Goal: Complete application form

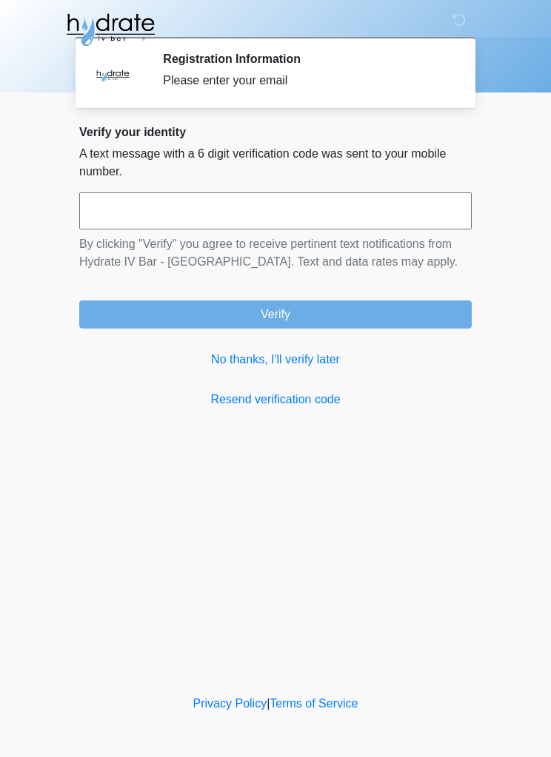
click at [332, 221] on input "text" at bounding box center [275, 210] width 392 height 37
type input "******"
click at [419, 316] on button "Verify" at bounding box center [275, 314] width 392 height 28
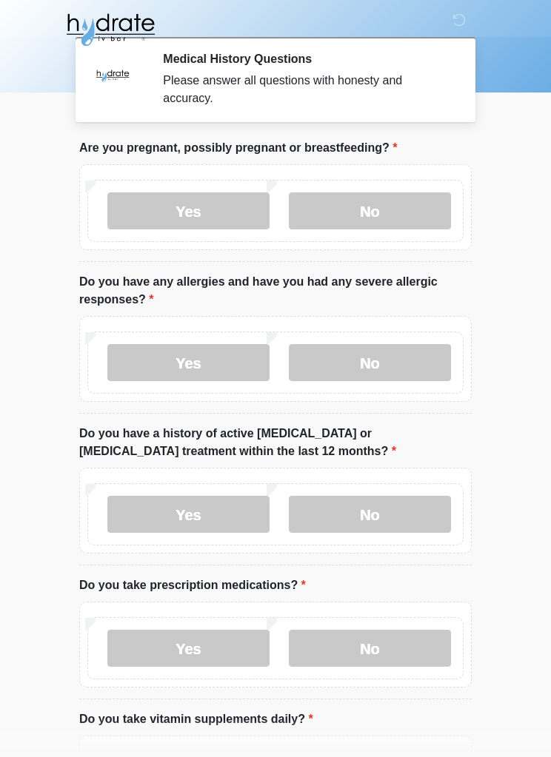
click at [385, 210] on label "No" at bounding box center [370, 210] width 162 height 37
click at [406, 357] on label "No" at bounding box center [370, 362] width 162 height 37
click at [374, 508] on label "No" at bounding box center [370, 514] width 162 height 37
click at [393, 633] on label "No" at bounding box center [370, 648] width 162 height 37
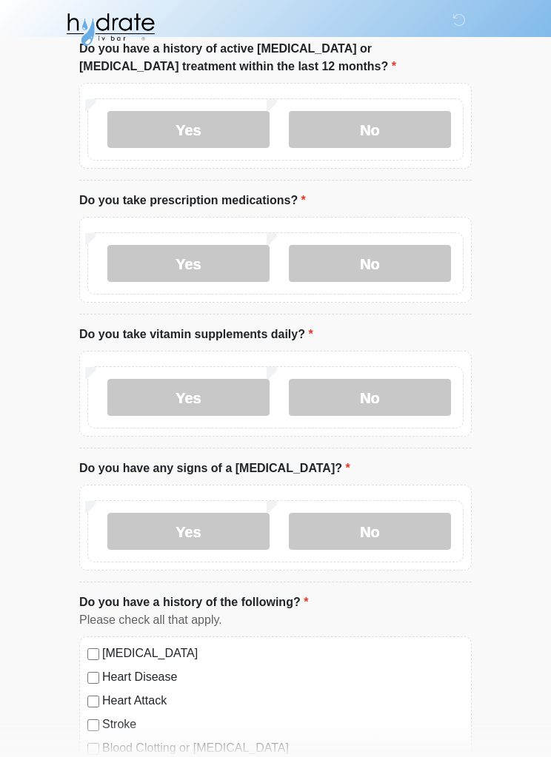
scroll to position [474, 0]
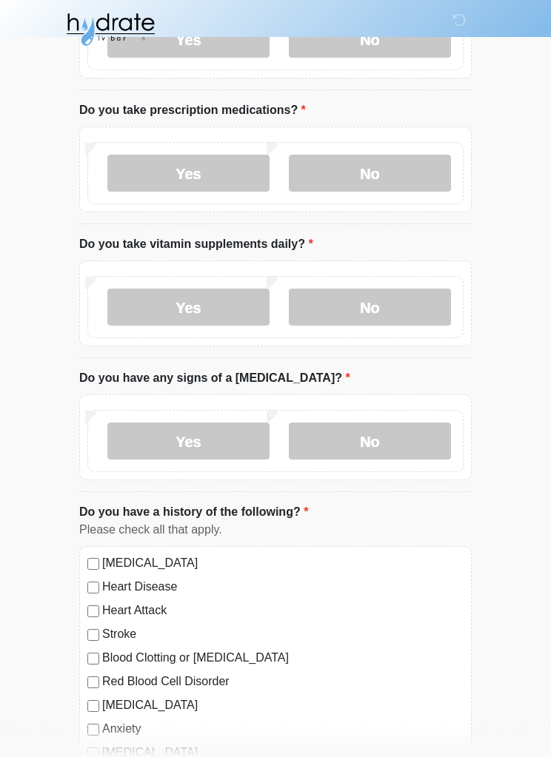
click at [247, 306] on label "Yes" at bounding box center [188, 307] width 162 height 37
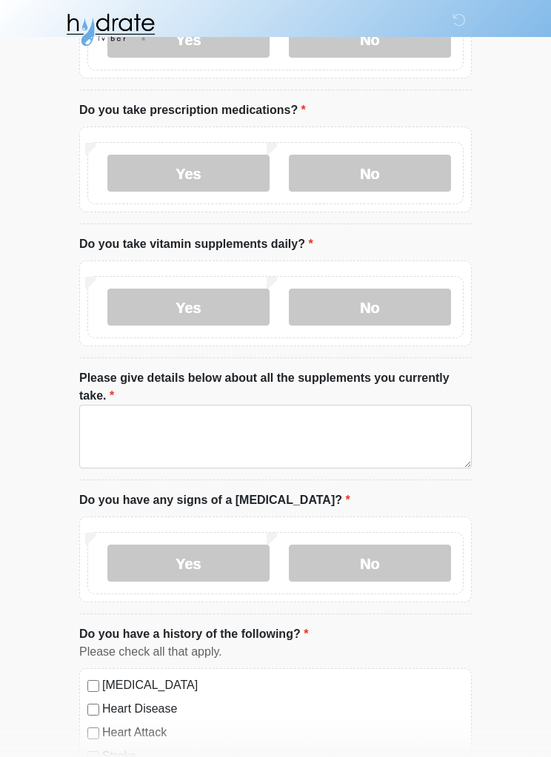
click at [390, 305] on label "No" at bounding box center [370, 307] width 162 height 37
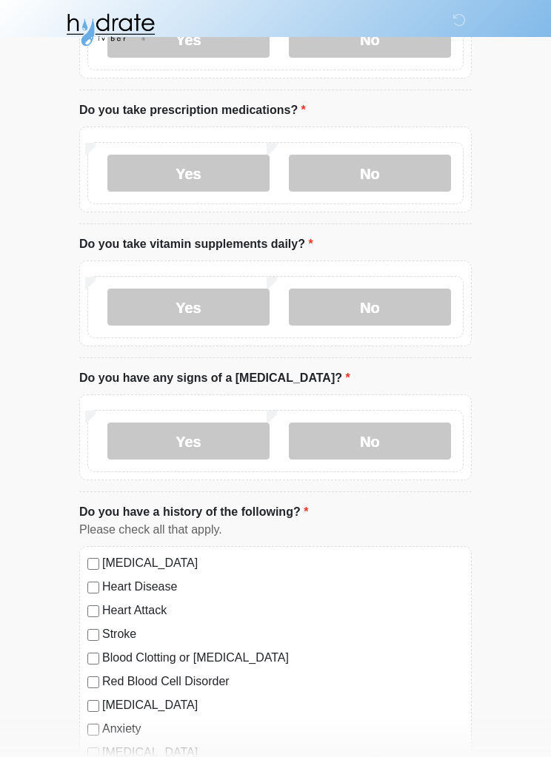
click at [389, 428] on label "No" at bounding box center [370, 441] width 162 height 37
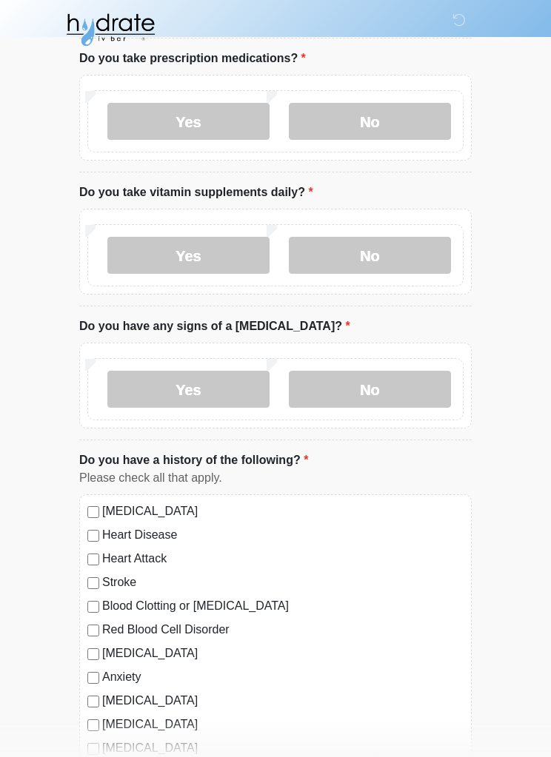
scroll to position [645, 0]
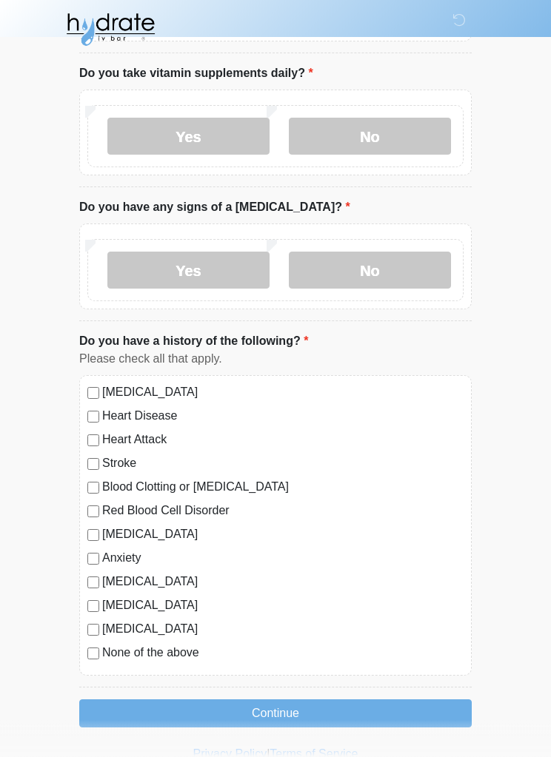
click at [371, 703] on button "Continue" at bounding box center [275, 714] width 392 height 28
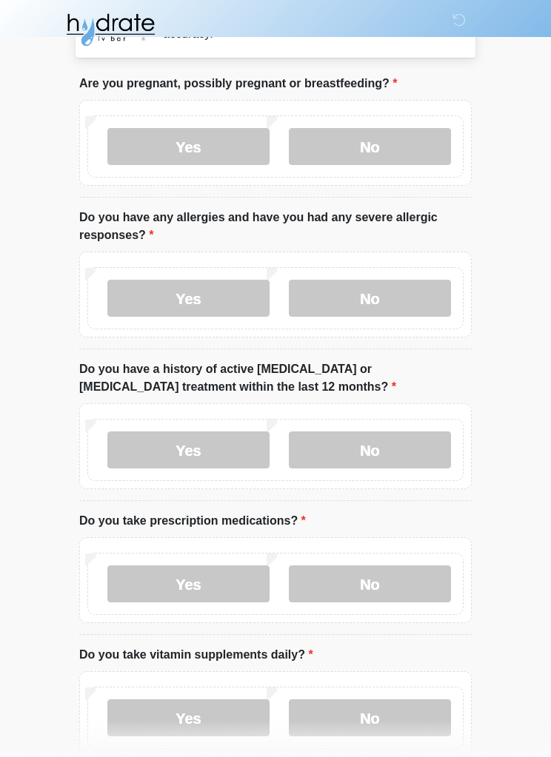
scroll to position [0, 0]
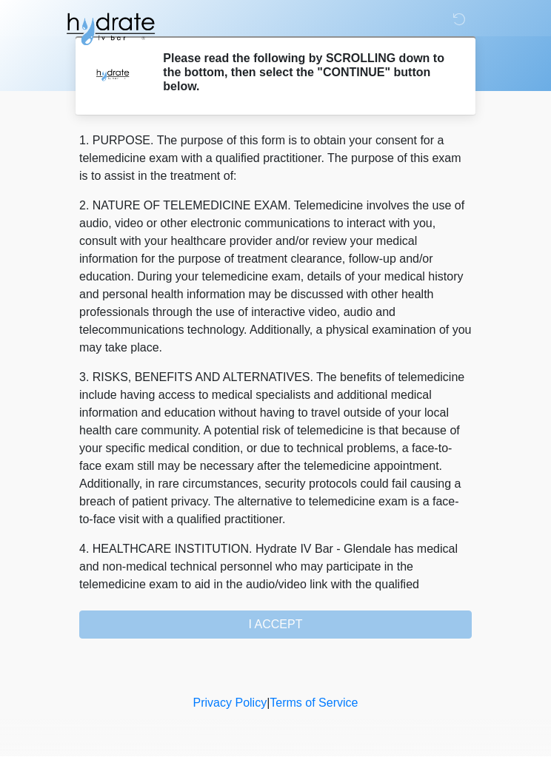
click at [363, 616] on div "1. PURPOSE. The purpose of this form is to obtain your consent for a telemedici…" at bounding box center [275, 385] width 392 height 507
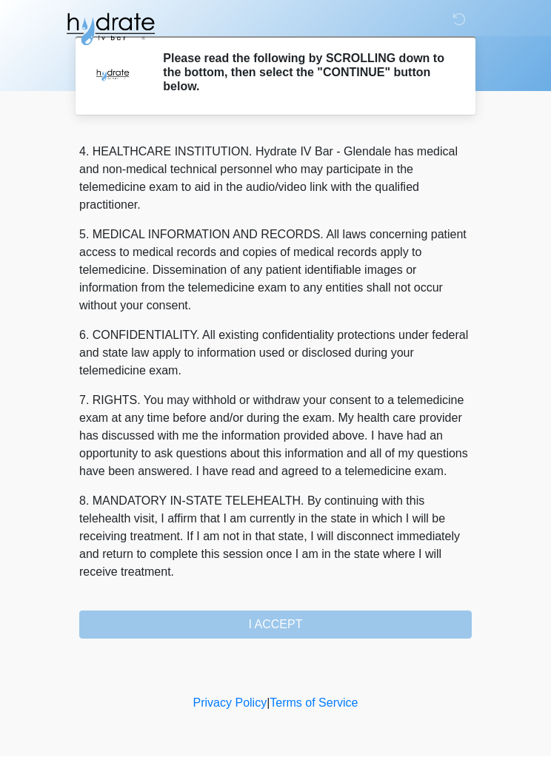
click at [378, 625] on button "I ACCEPT" at bounding box center [275, 625] width 392 height 28
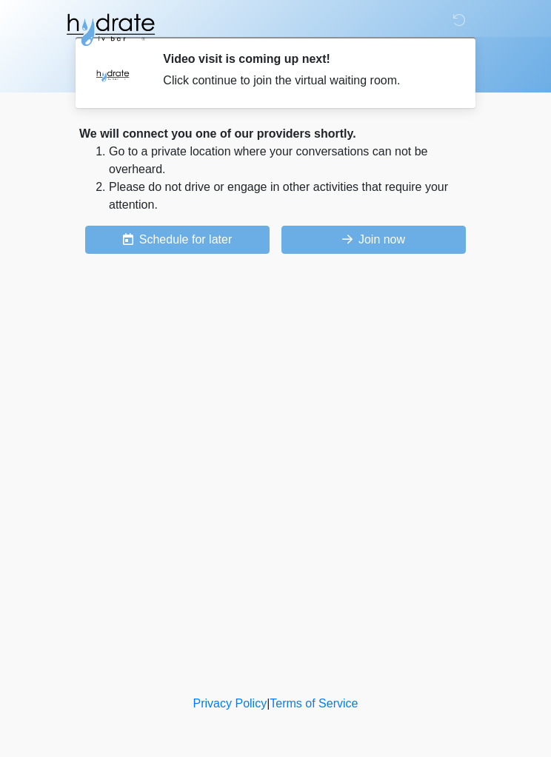
click at [435, 240] on button "Join now" at bounding box center [373, 240] width 184 height 28
